Goal: Find specific page/section: Find specific page/section

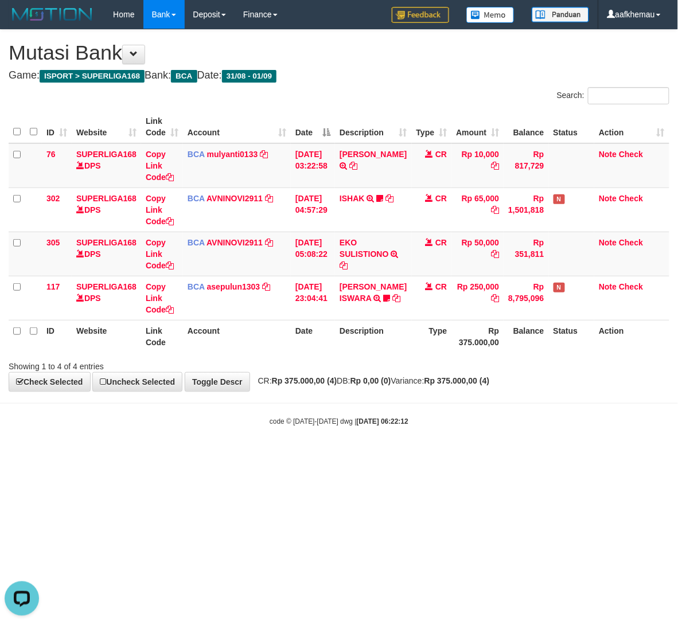
click at [440, 431] on body "Toggle navigation Home Bank Account List Load By Website Group [ISPORT] SUPERLI…" at bounding box center [339, 228] width 678 height 456
click at [382, 101] on div "Search:" at bounding box center [509, 97] width 322 height 20
click at [407, 413] on body "Toggle navigation Home Bank Account List Load By Website Group [ISPORT] SUPERLI…" at bounding box center [339, 228] width 678 height 456
click at [391, 430] on body "Toggle navigation Home Bank Account List Load By Website Group [ISPORT] SUPERLI…" at bounding box center [339, 228] width 678 height 456
click at [481, 456] on html "Toggle navigation Home Bank Account List Load By Website Group [ISPORT] SUPERLI…" at bounding box center [339, 228] width 678 height 456
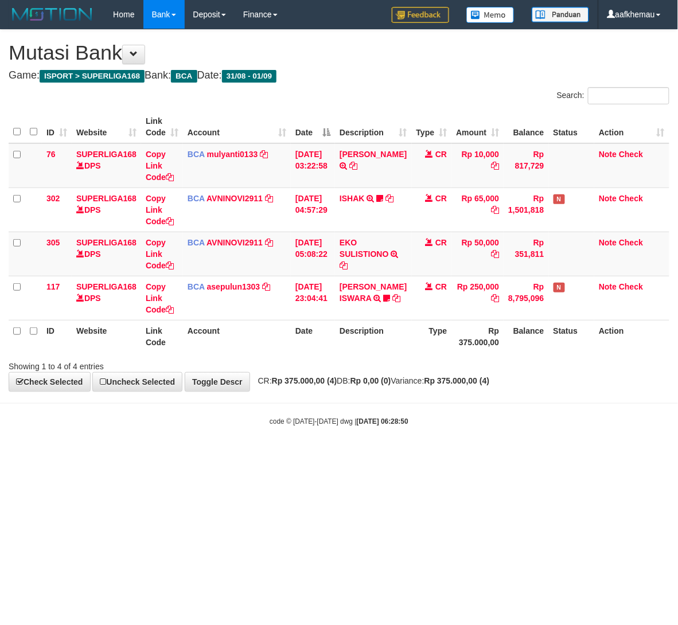
click at [425, 456] on html "Toggle navigation Home Bank Account List Load By Website Group [ISPORT] SUPERLI…" at bounding box center [339, 228] width 678 height 456
click at [402, 456] on html "Toggle navigation Home Bank Account List Load By Website Group [ISPORT] SUPERLI…" at bounding box center [339, 228] width 678 height 456
click at [401, 455] on body "Toggle navigation Home Bank Account List Load By Website Group [ISPORT] SUPERLI…" at bounding box center [339, 228] width 678 height 456
click at [399, 453] on body "Toggle navigation Home Bank Account List Load By Website Group [ISPORT] SUPERLI…" at bounding box center [339, 228] width 678 height 456
click at [233, 456] on html "Toggle navigation Home Bank Account List Load By Website Group [ISPORT] SUPERLI…" at bounding box center [339, 228] width 678 height 456
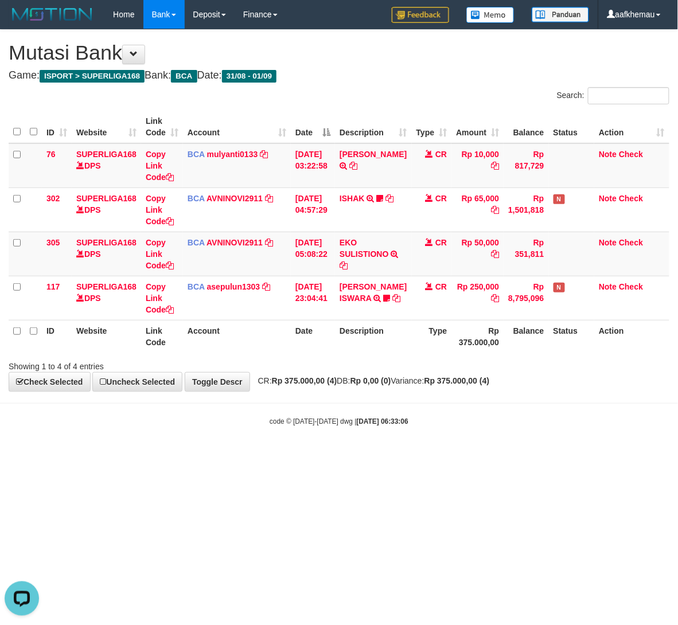
click at [494, 456] on html "Toggle navigation Home Bank Account List Load By Website Group [ISPORT] SUPERLI…" at bounding box center [339, 228] width 678 height 456
click at [492, 456] on html "Toggle navigation Home Bank Account List Load By Website Group [ISPORT] SUPERLI…" at bounding box center [339, 228] width 678 height 456
click at [485, 456] on html "Toggle navigation Home Bank Account List Load By Website Group [ISPORT] SUPERLI…" at bounding box center [339, 228] width 678 height 456
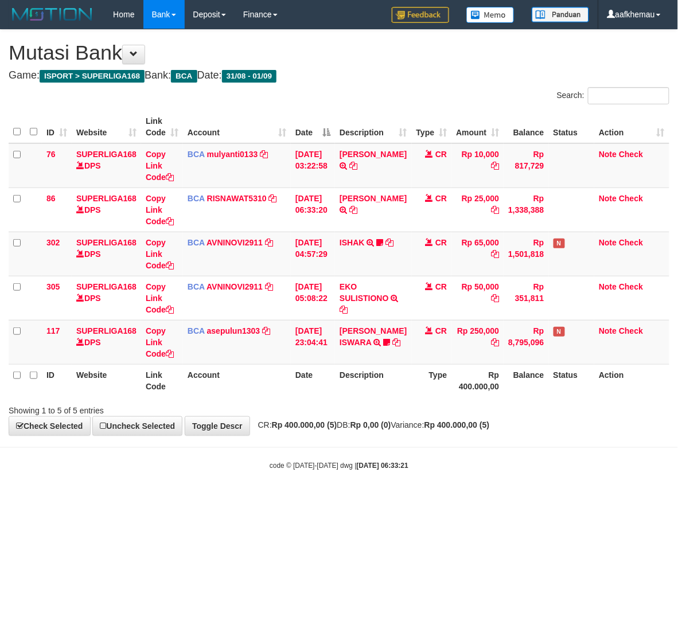
click at [464, 500] on html "Toggle navigation Home Bank Account List Load By Website Group [ISPORT] SUPERLI…" at bounding box center [339, 250] width 678 height 500
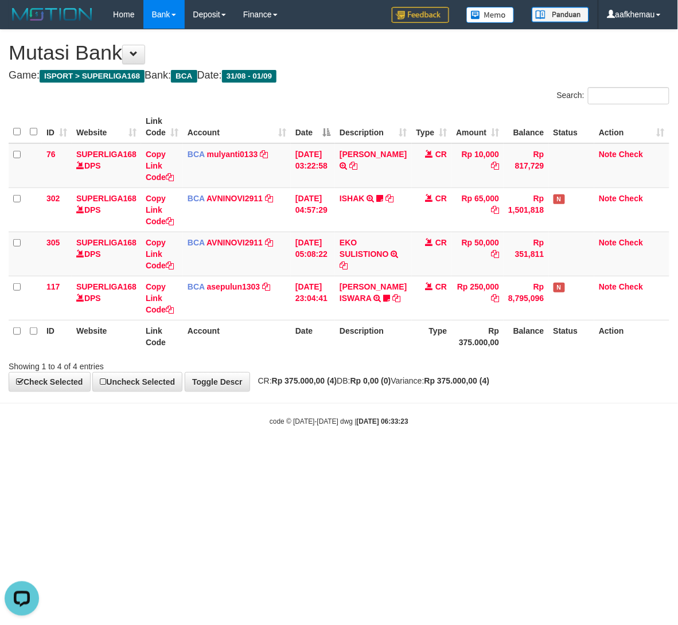
click at [543, 456] on html "Toggle navigation Home Bank Account List Load By Website Group [ISPORT] SUPERLI…" at bounding box center [339, 228] width 678 height 456
click at [544, 456] on html "Toggle navigation Home Bank Account List Load By Website Group [ISPORT] SUPERLI…" at bounding box center [339, 228] width 678 height 456
drag, startPoint x: 465, startPoint y: 356, endPoint x: 468, endPoint y: 367, distance: 11.4
click at [468, 367] on div "Showing 1 to 4 of 4 entries" at bounding box center [339, 364] width 678 height 16
click at [209, 456] on html "Toggle navigation Home Bank Account List Load By Website Group [ISPORT] SUPERLI…" at bounding box center [339, 228] width 678 height 456
